Goal: Register for event/course

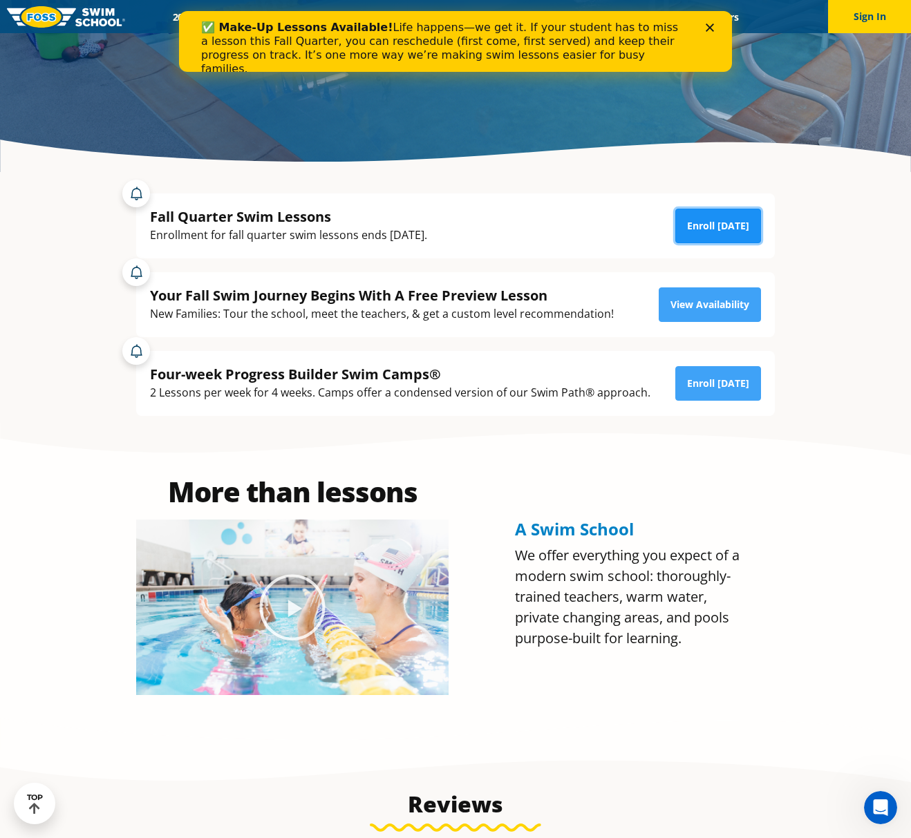
click at [716, 231] on link "Enroll [DATE]" at bounding box center [718, 226] width 86 height 35
click at [706, 26] on icon "Close" at bounding box center [710, 27] width 8 height 8
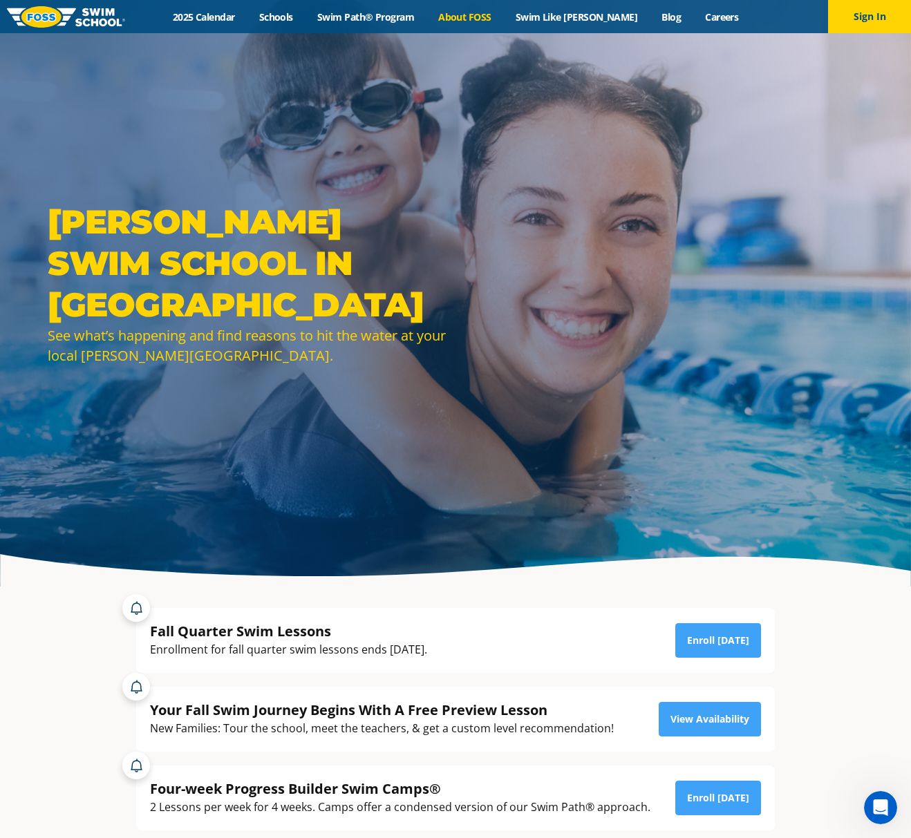
click at [501, 16] on link "About FOSS" at bounding box center [464, 16] width 77 height 13
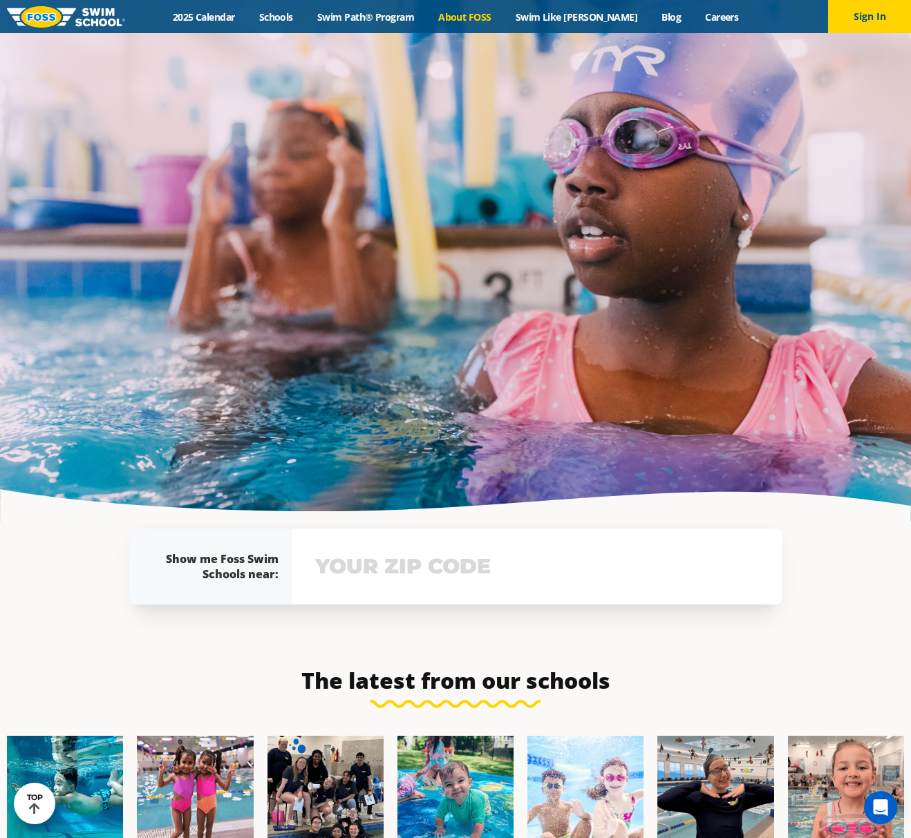
scroll to position [2883, 0]
click at [290, 17] on link "Schools" at bounding box center [276, 16] width 58 height 13
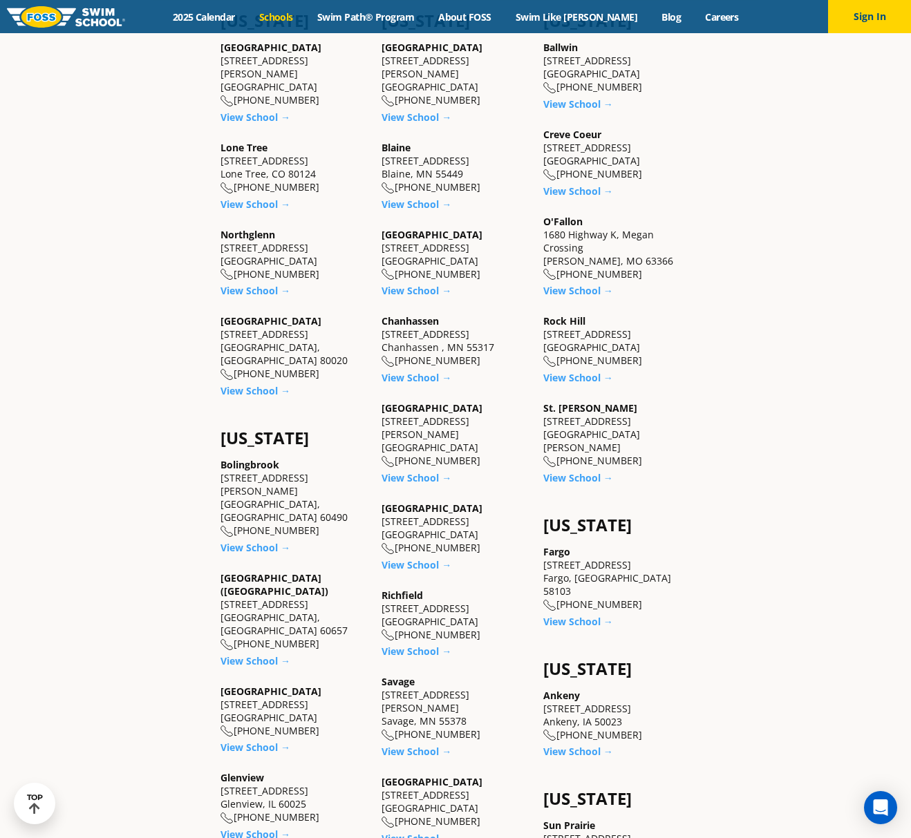
scroll to position [829, 0]
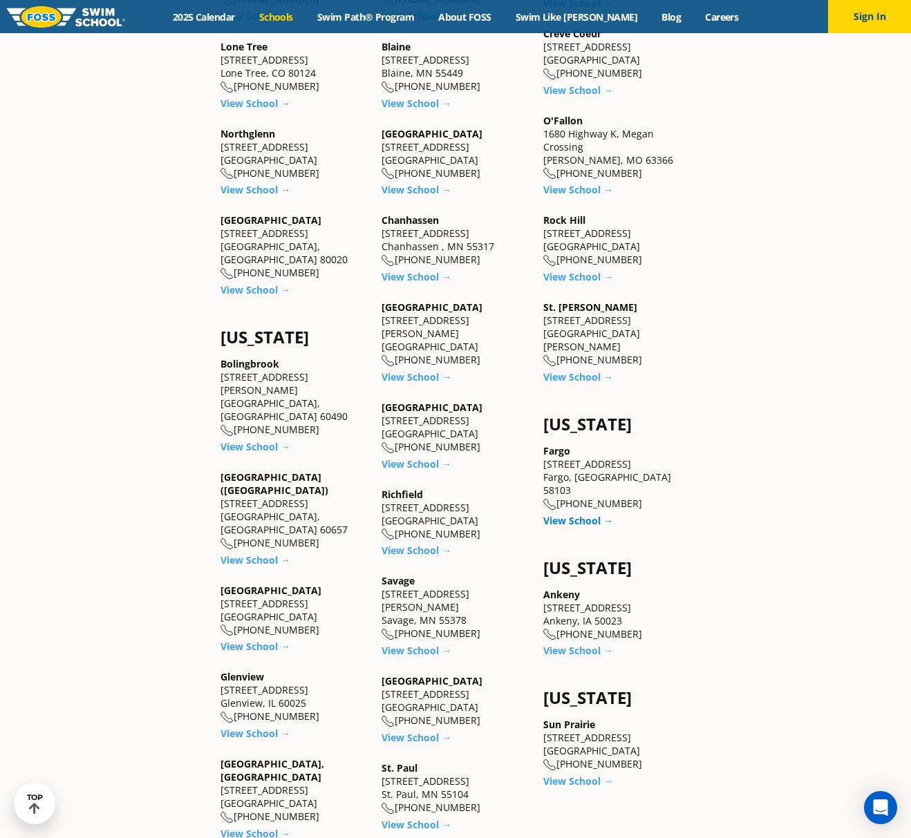
click at [584, 514] on link "View School →" at bounding box center [578, 520] width 70 height 13
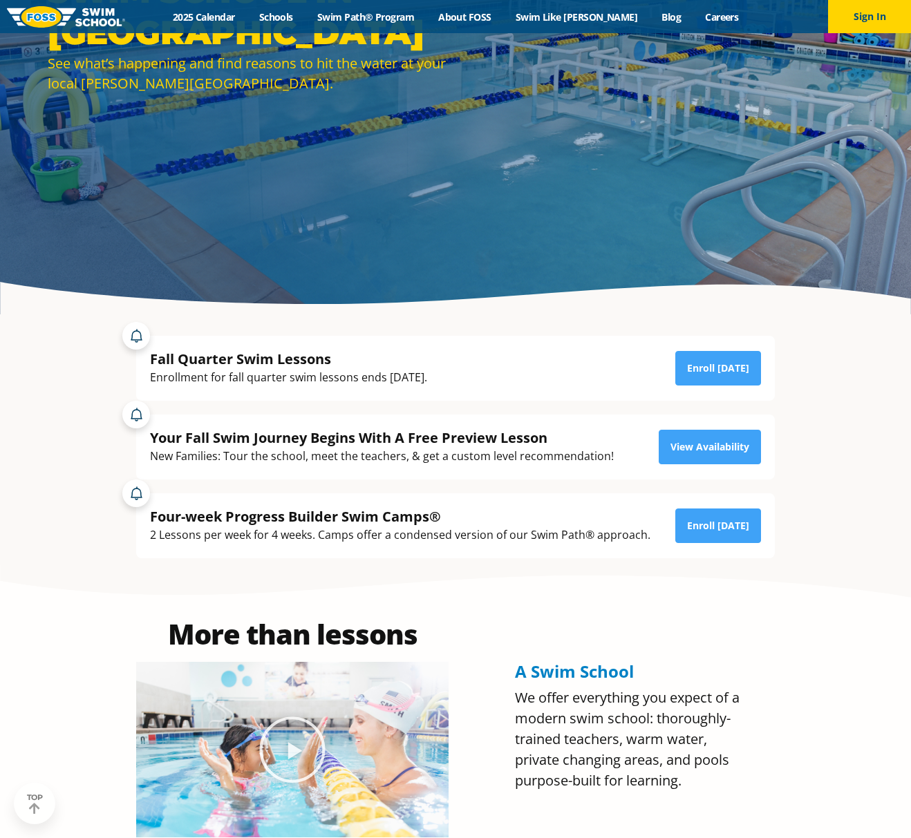
scroll to position [276, 0]
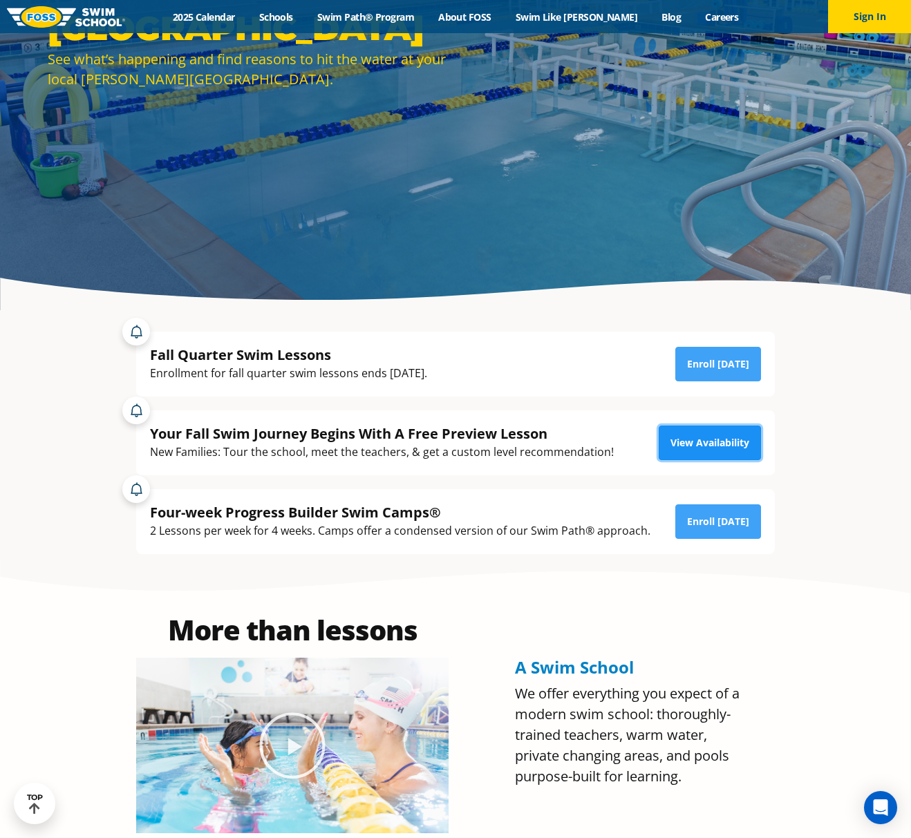
click at [685, 445] on link "View Availability" at bounding box center [710, 443] width 102 height 35
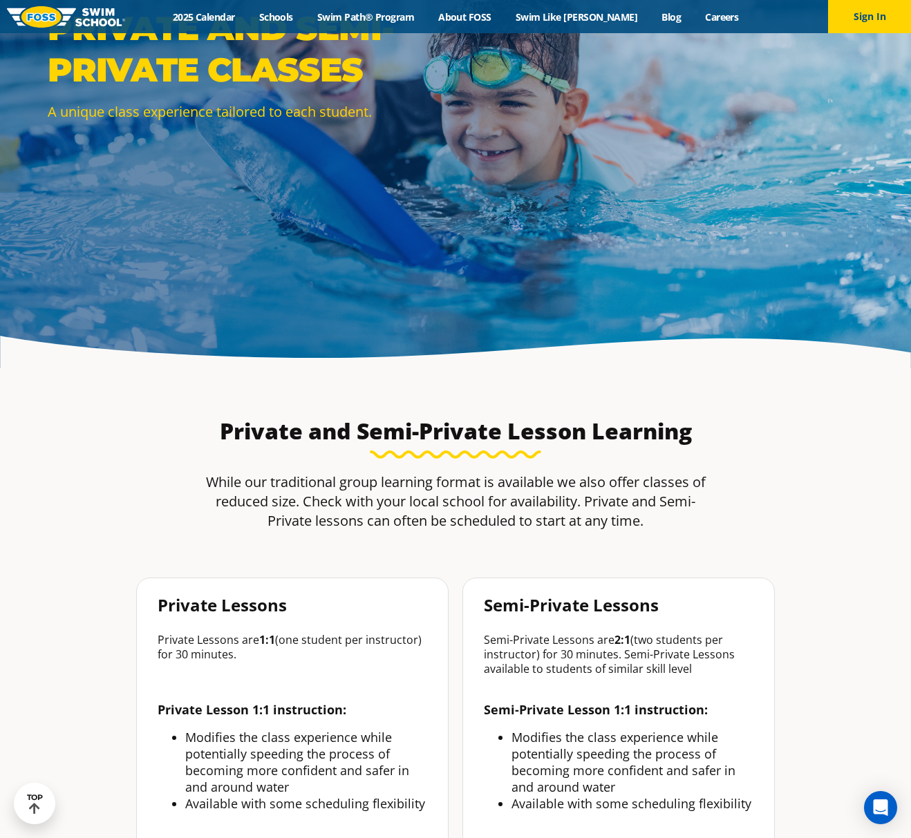
scroll to position [138, 0]
